Goal: Task Accomplishment & Management: Manage account settings

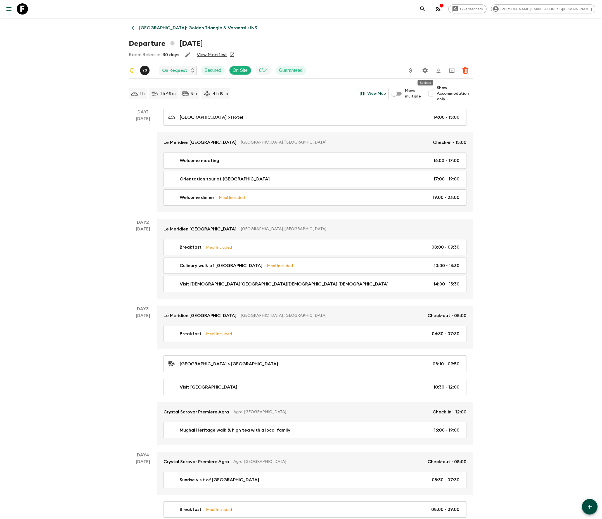
click at [420, 71] on button "Settings" at bounding box center [424, 70] width 11 height 11
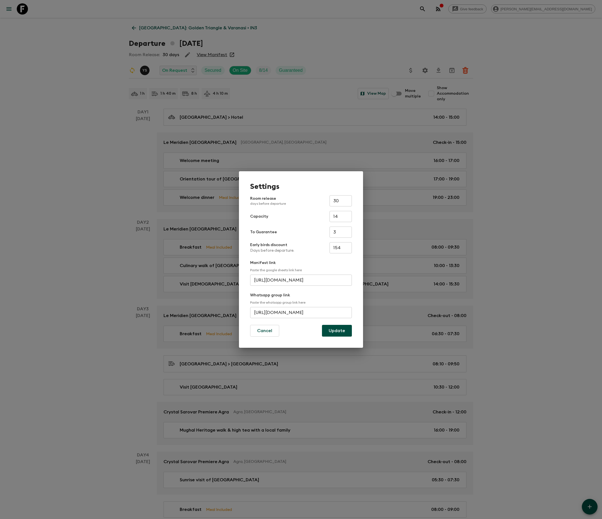
click at [283, 310] on input "[URL][DOMAIN_NAME]" at bounding box center [301, 312] width 102 height 11
paste input "cNdCG4EoZ86P4LSkey0"
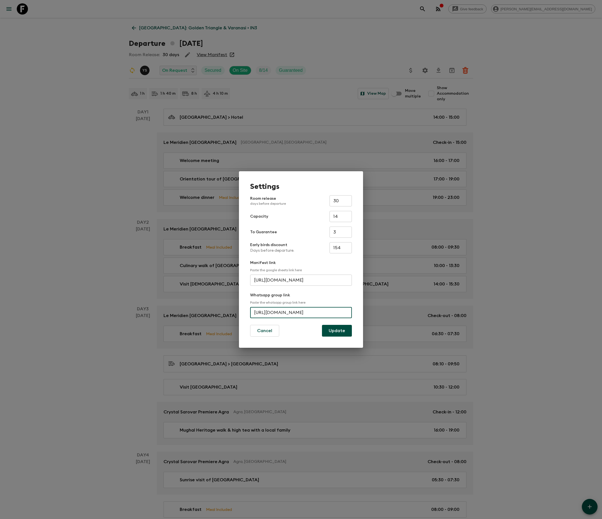
scroll to position [0, 27]
type input "[URL][DOMAIN_NAME]"
click at [340, 335] on button "Update" at bounding box center [337, 331] width 30 height 12
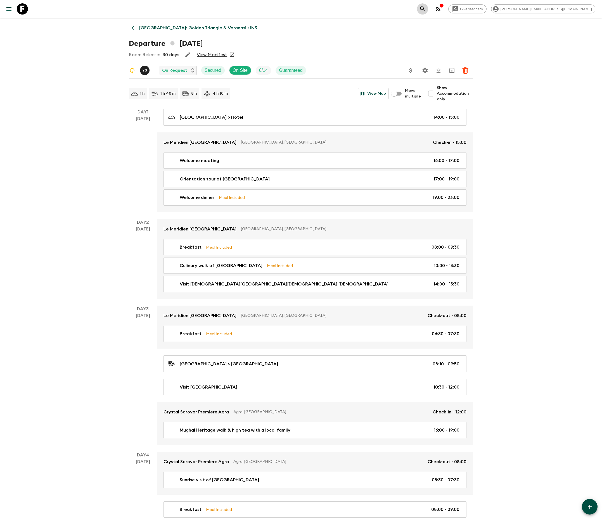
click at [428, 5] on button "search adventures" at bounding box center [422, 8] width 11 height 11
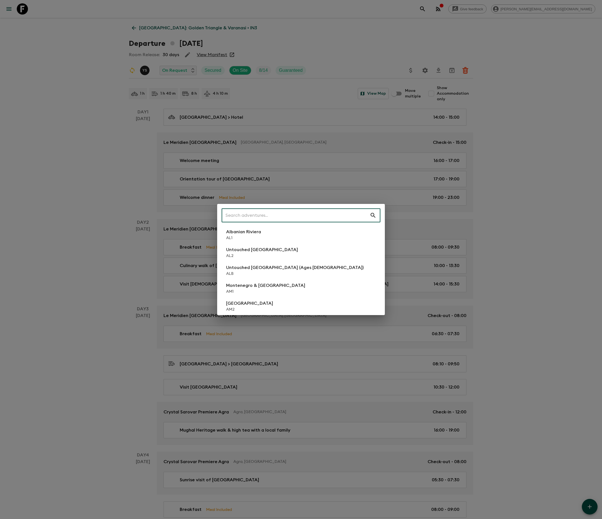
type input ";"
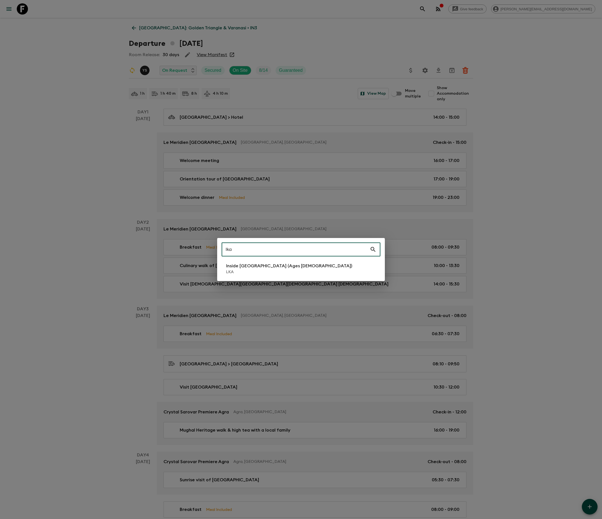
type input "lka"
click at [282, 261] on li "Inside [GEOGRAPHIC_DATA] (Ages [DEMOGRAPHIC_DATA]) LKA" at bounding box center [301, 269] width 159 height 16
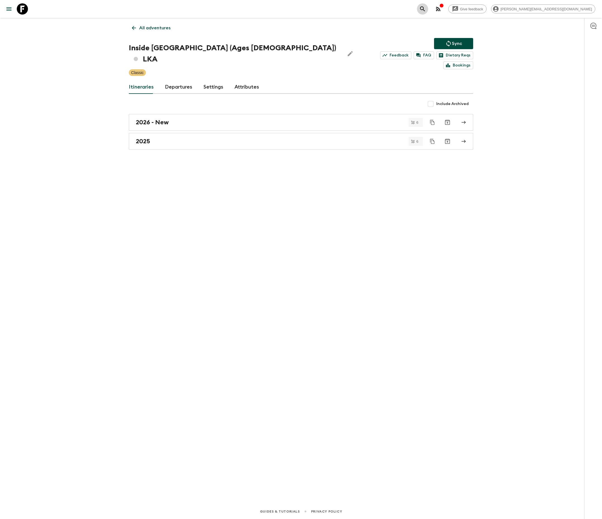
click at [428, 9] on button "search adventures" at bounding box center [422, 8] width 11 height 11
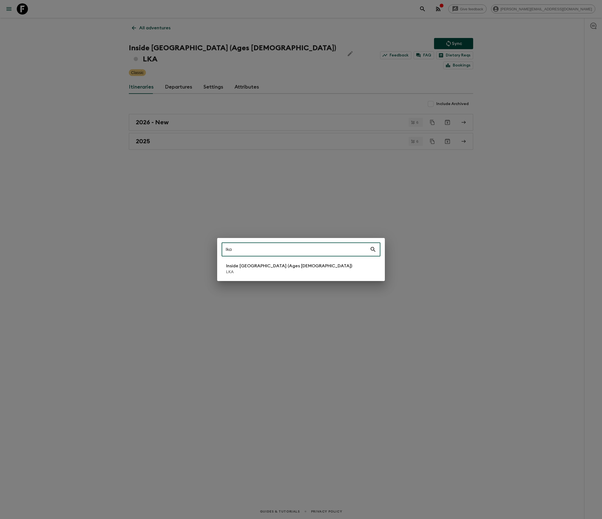
type input "lka"
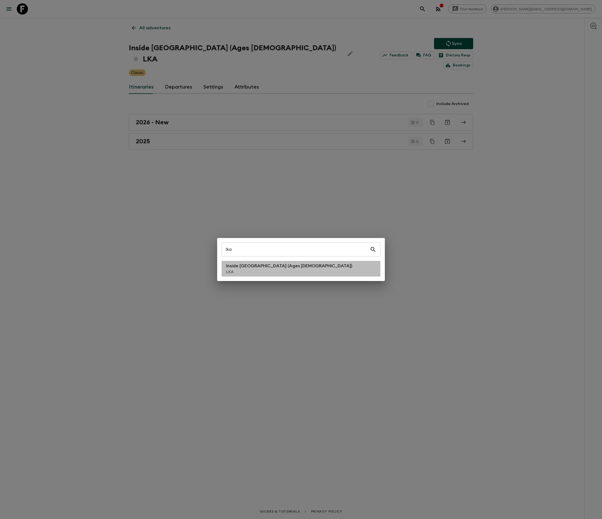
click at [321, 273] on li "Inside [GEOGRAPHIC_DATA] (Ages [DEMOGRAPHIC_DATA]) LKA" at bounding box center [301, 269] width 159 height 16
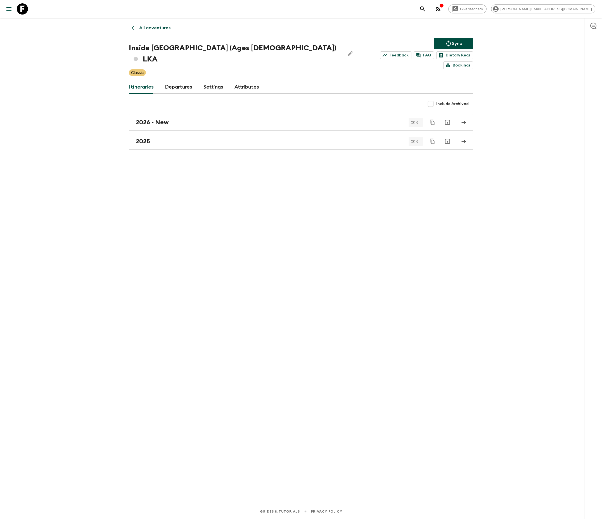
click at [183, 80] on link "Departures" at bounding box center [178, 86] width 27 height 13
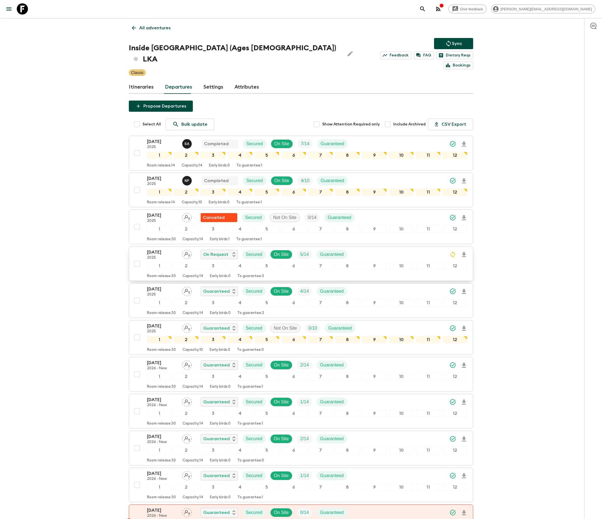
click at [380, 249] on div "[DATE] 2025 On Request Secured On Site 5 / 14 Guaranteed" at bounding box center [307, 254] width 320 height 11
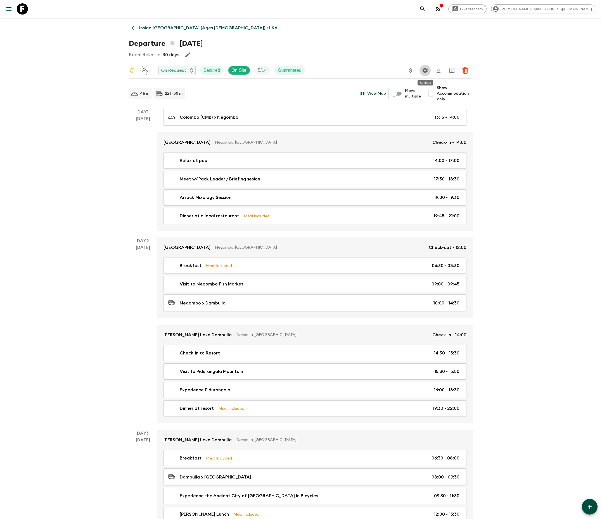
click at [425, 72] on icon "Settings" at bounding box center [425, 70] width 5 height 5
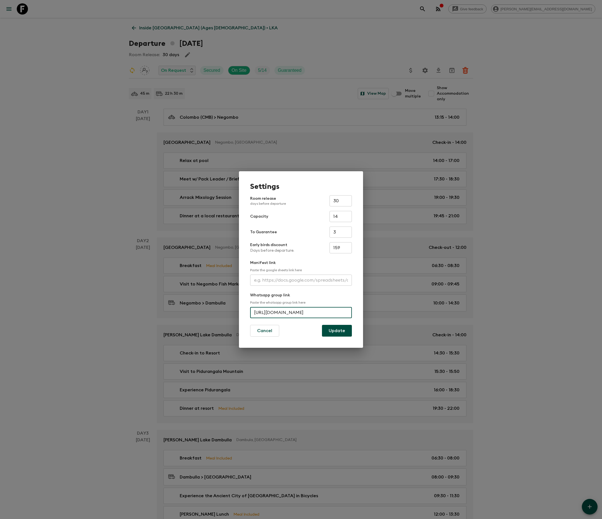
click at [288, 307] on input "[URL][DOMAIN_NAME]" at bounding box center [301, 312] width 102 height 11
paste input "moEQFDWEG5A2Sm9HYdg"
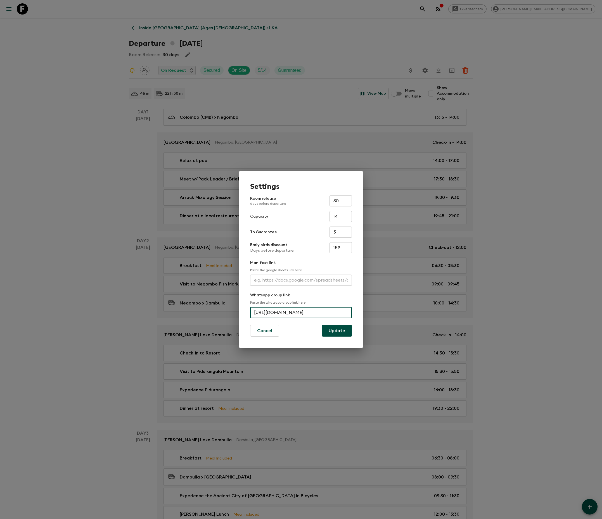
scroll to position [0, 34]
type input "[URL][DOMAIN_NAME]"
click at [349, 331] on button "Update" at bounding box center [337, 331] width 30 height 12
